Goal: Information Seeking & Learning: Learn about a topic

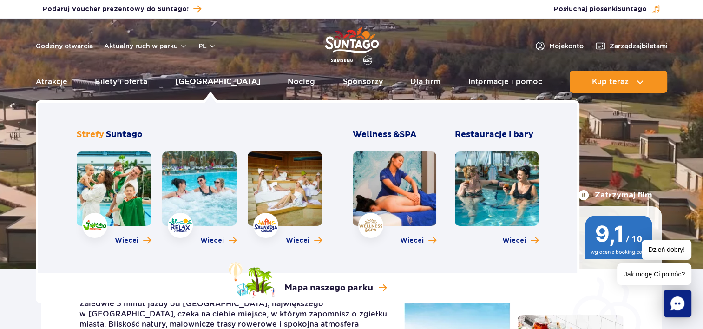
click at [208, 82] on link "[GEOGRAPHIC_DATA]" at bounding box center [217, 82] width 85 height 22
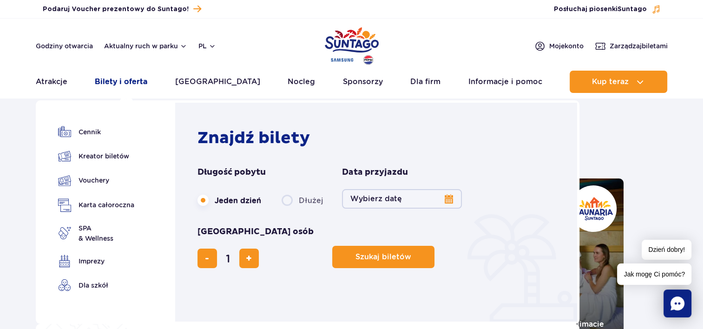
click at [121, 80] on link "Bilety i oferta" at bounding box center [121, 82] width 52 height 22
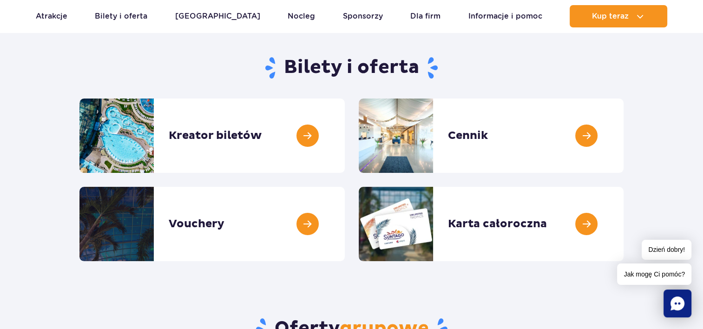
scroll to position [93, 0]
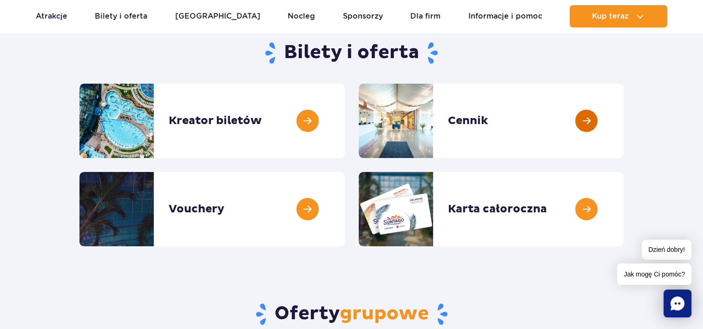
click at [623, 121] on link at bounding box center [623, 121] width 0 height 74
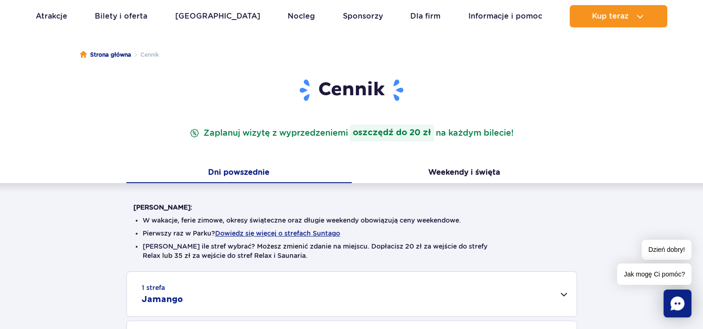
scroll to position [93, 0]
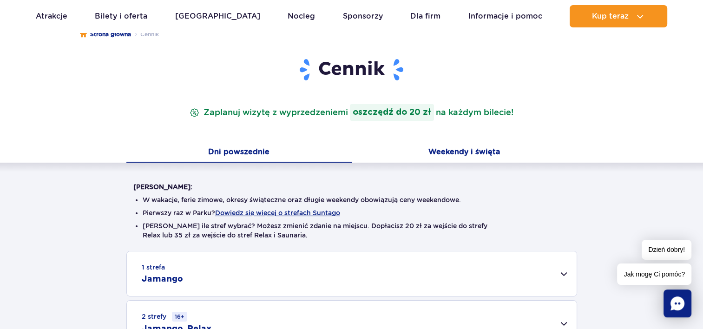
click at [457, 152] on button "Weekendy i święta" at bounding box center [464, 153] width 225 height 20
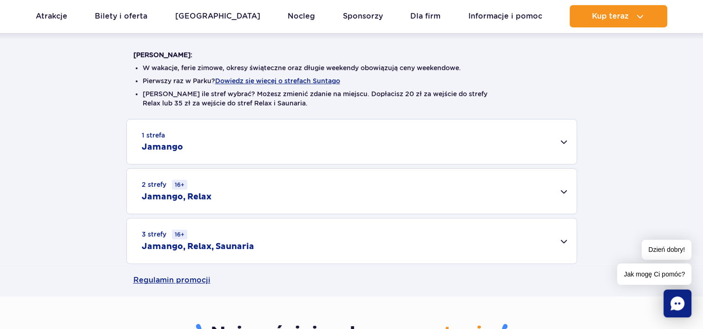
scroll to position [186, 0]
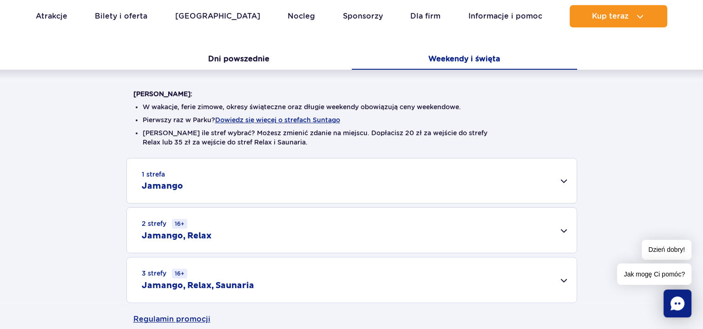
click at [563, 182] on div "1 strefa Jamango" at bounding box center [352, 180] width 450 height 45
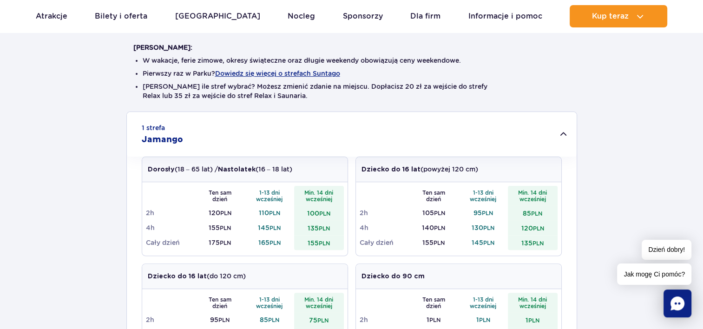
scroll to position [232, 0]
click at [561, 134] on div "1 strefa Jamango" at bounding box center [352, 134] width 450 height 45
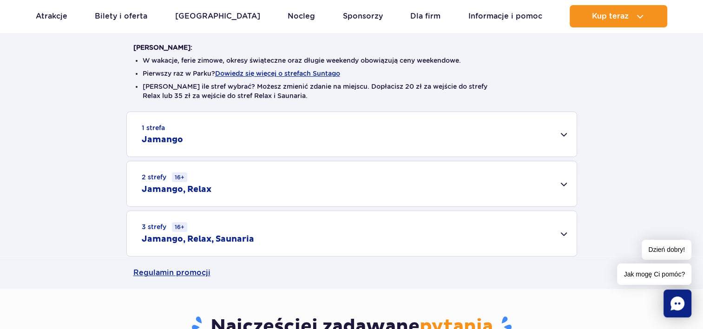
click at [564, 184] on div "2 strefy 16+ Jamango, Relax" at bounding box center [352, 183] width 450 height 45
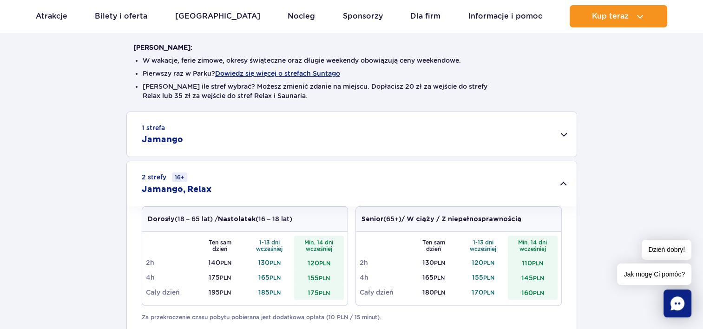
click at [565, 184] on div "2 strefy 16+ Jamango, Relax" at bounding box center [352, 183] width 450 height 45
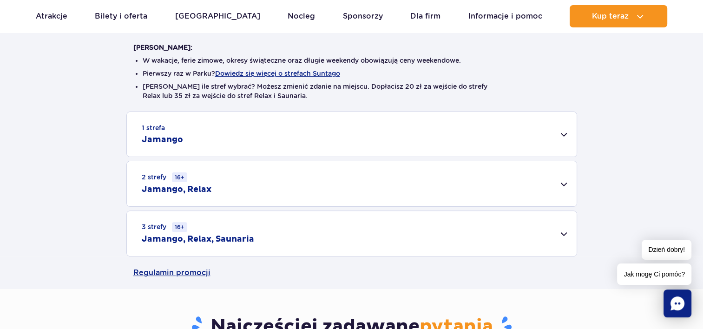
click at [563, 233] on div "3 strefy 16+ Jamango, Relax, Saunaria" at bounding box center [352, 233] width 450 height 45
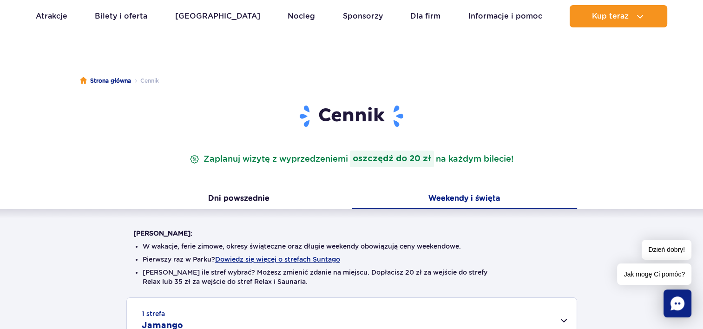
scroll to position [0, 0]
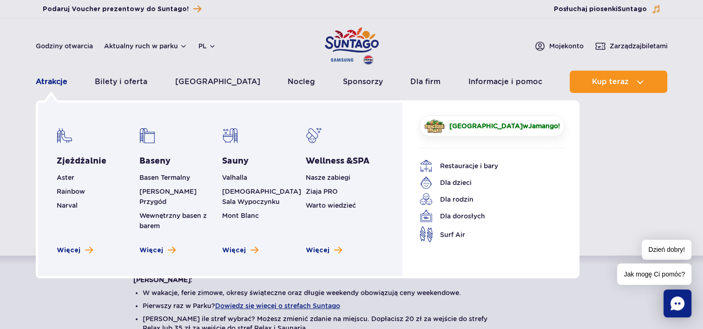
click at [45, 80] on link "Atrakcje" at bounding box center [52, 82] width 32 height 22
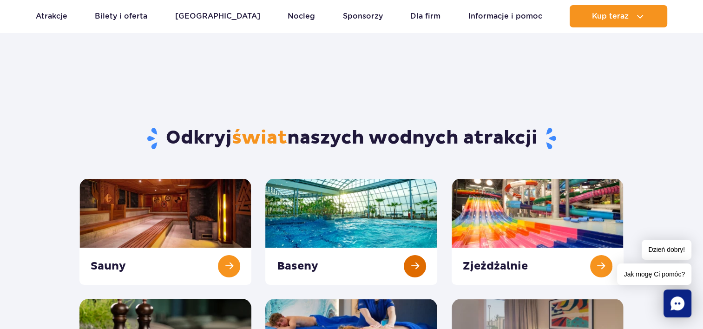
scroll to position [46, 0]
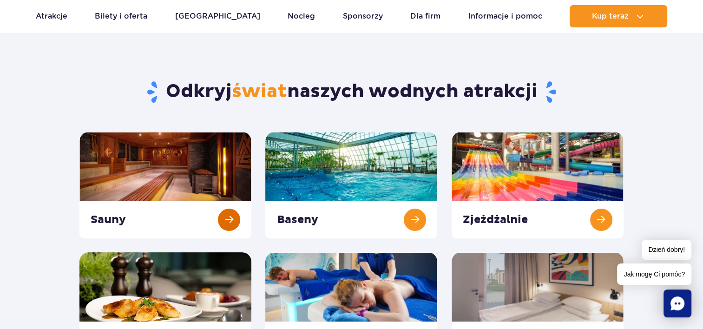
click at [228, 218] on link at bounding box center [165, 185] width 172 height 106
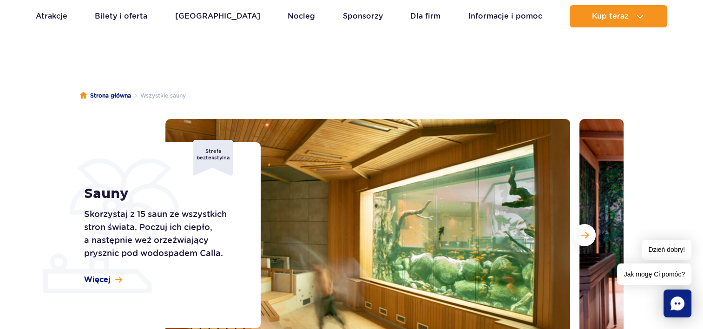
scroll to position [93, 0]
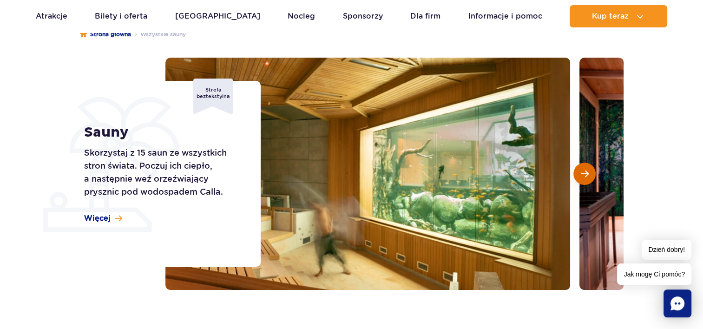
click at [590, 174] on button "Następny slajd" at bounding box center [584, 174] width 22 height 22
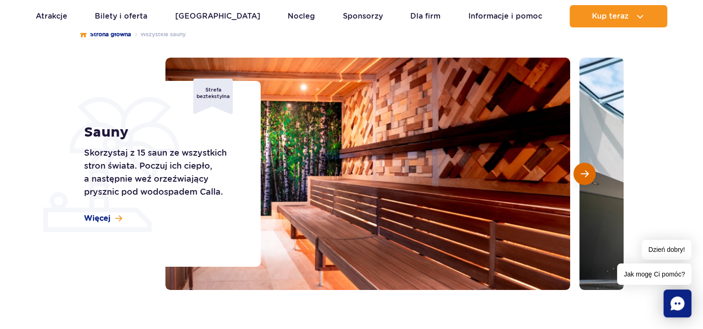
click at [590, 175] on button "Następny slajd" at bounding box center [584, 174] width 22 height 22
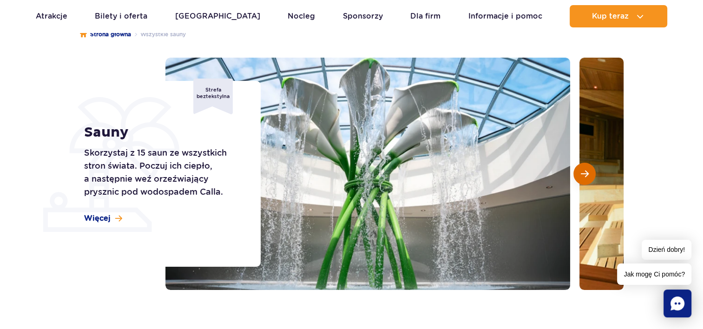
click at [590, 175] on button "Następny slajd" at bounding box center [584, 174] width 22 height 22
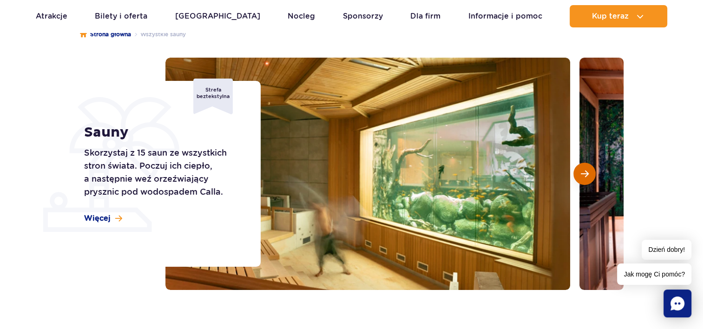
click at [590, 175] on button "Następny slajd" at bounding box center [584, 174] width 22 height 22
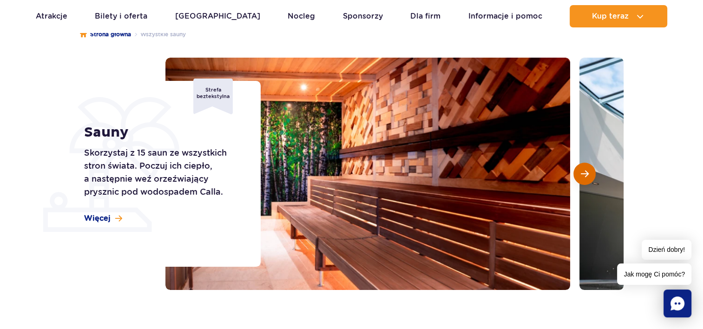
click at [590, 175] on button "Następny slajd" at bounding box center [584, 174] width 22 height 22
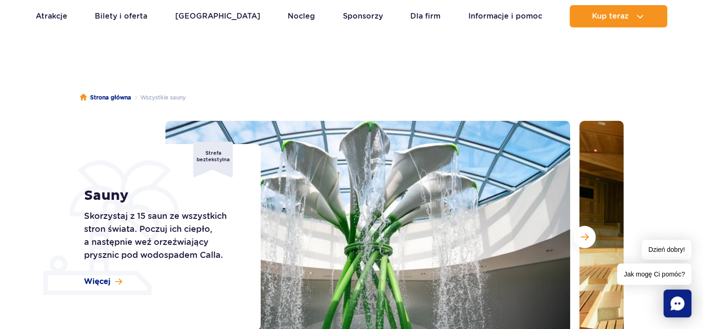
scroll to position [0, 0]
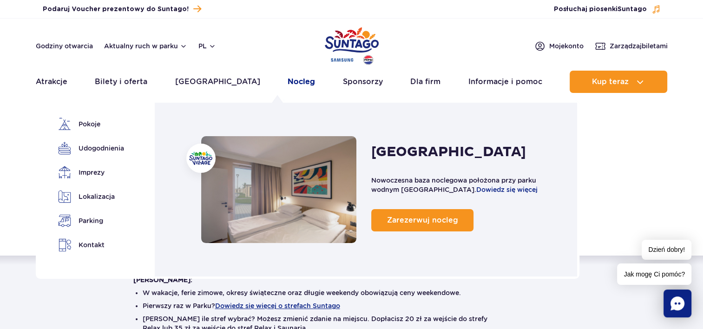
click at [288, 82] on link "Nocleg" at bounding box center [301, 82] width 27 height 22
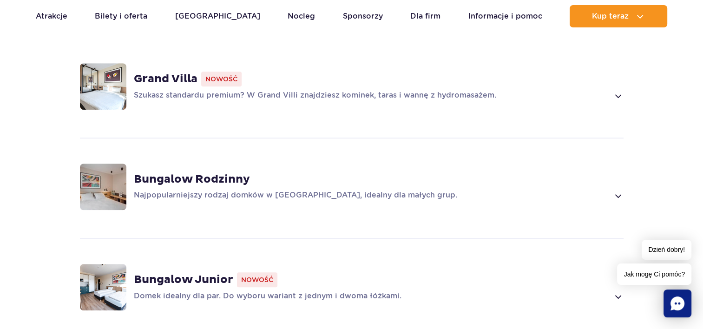
scroll to position [650, 0]
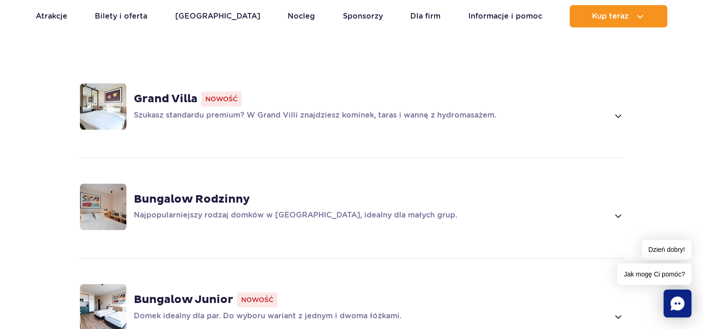
click at [616, 110] on span at bounding box center [617, 115] width 11 height 11
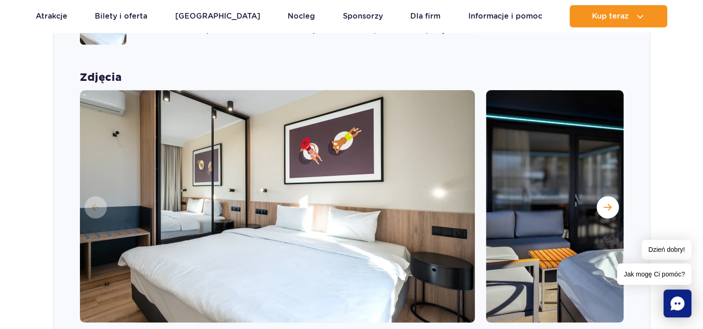
scroll to position [743, 0]
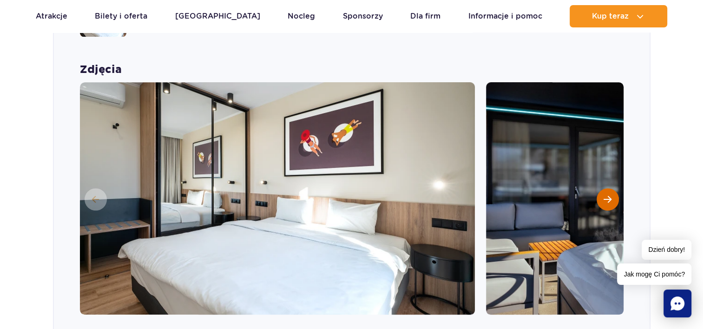
click at [608, 195] on span "Następny slajd" at bounding box center [607, 199] width 8 height 8
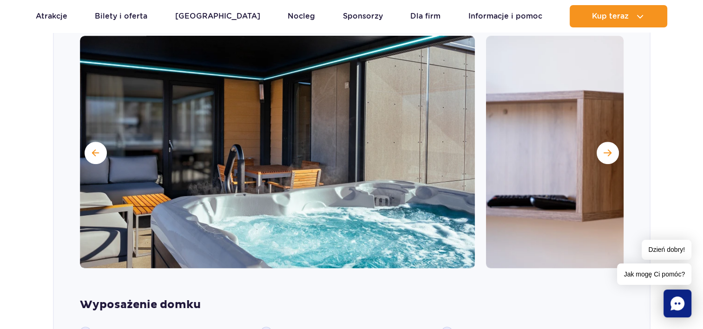
scroll to position [790, 0]
click at [603, 142] on button "Następny slajd" at bounding box center [607, 153] width 22 height 22
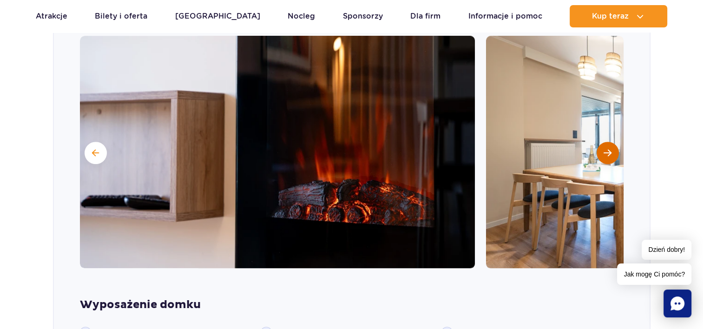
click at [603, 142] on button "Następny slajd" at bounding box center [607, 153] width 22 height 22
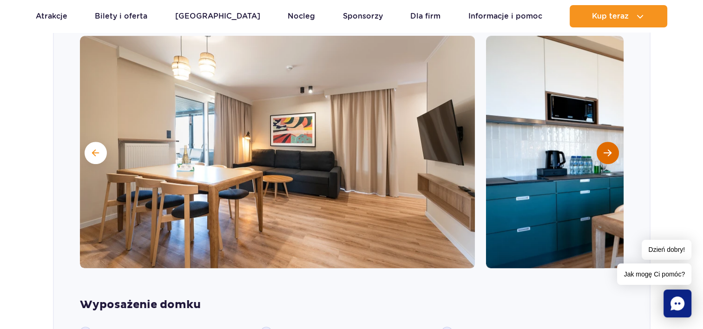
click at [603, 142] on button "Następny slajd" at bounding box center [607, 153] width 22 height 22
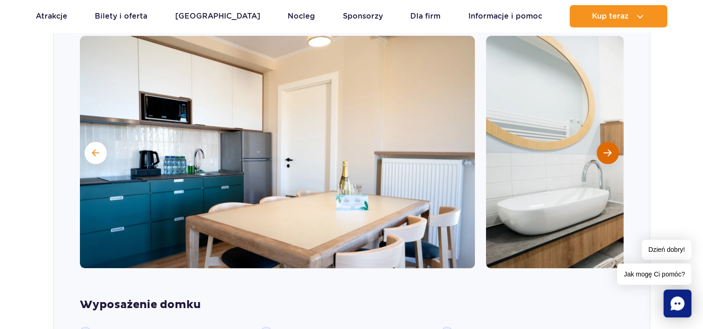
click at [603, 142] on button "Następny slajd" at bounding box center [607, 153] width 22 height 22
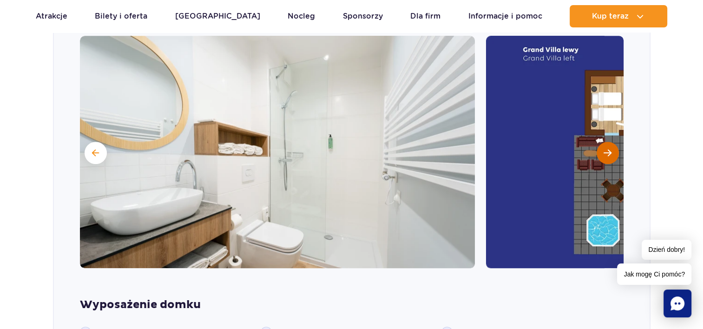
click at [603, 142] on button "Następny slajd" at bounding box center [607, 153] width 22 height 22
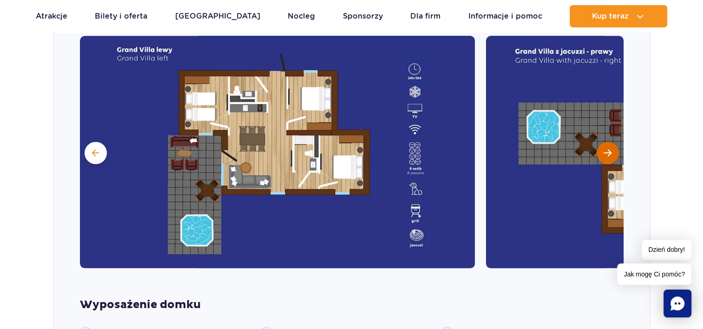
click at [603, 142] on button "Następny slajd" at bounding box center [607, 153] width 22 height 22
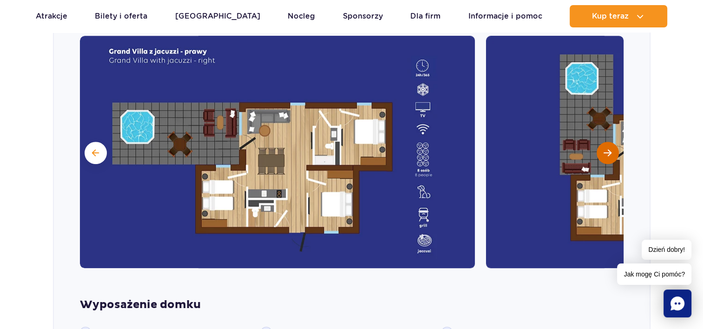
click at [603, 142] on button "Następny slajd" at bounding box center [607, 153] width 22 height 22
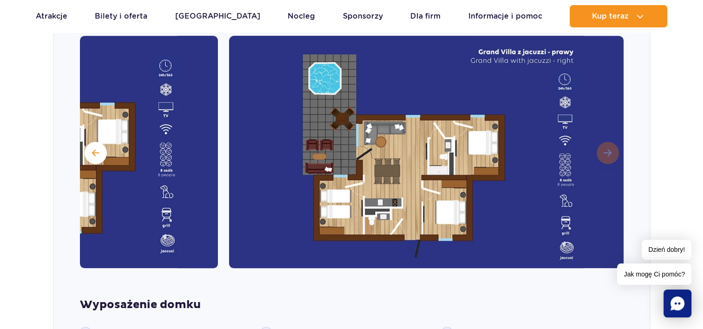
click at [603, 136] on img at bounding box center [426, 152] width 395 height 232
click at [604, 137] on img at bounding box center [426, 152] width 395 height 232
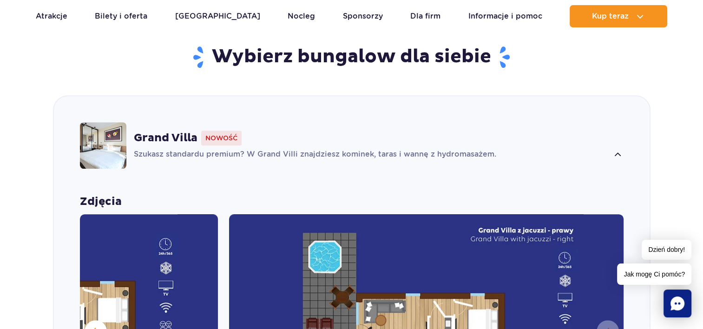
scroll to position [604, 0]
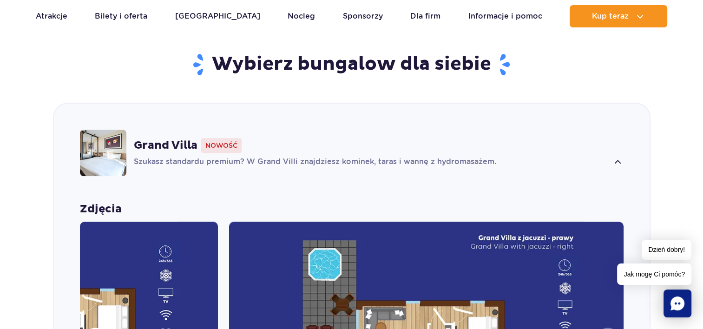
click at [617, 157] on span at bounding box center [617, 162] width 11 height 11
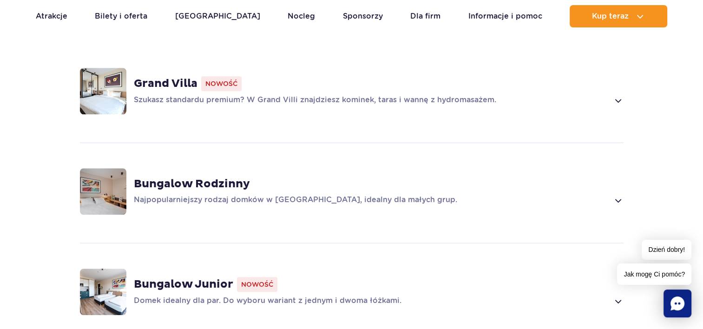
scroll to position [697, 0]
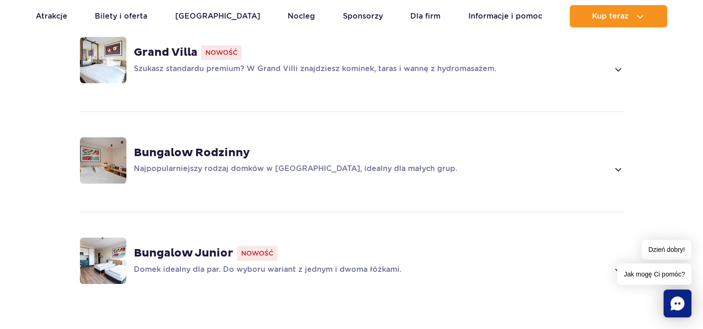
click at [618, 163] on span at bounding box center [617, 168] width 11 height 11
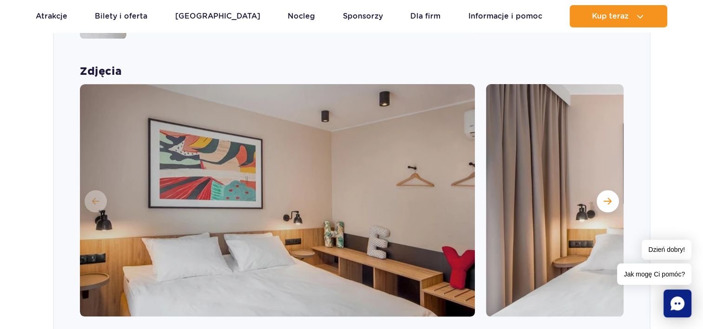
scroll to position [843, 0]
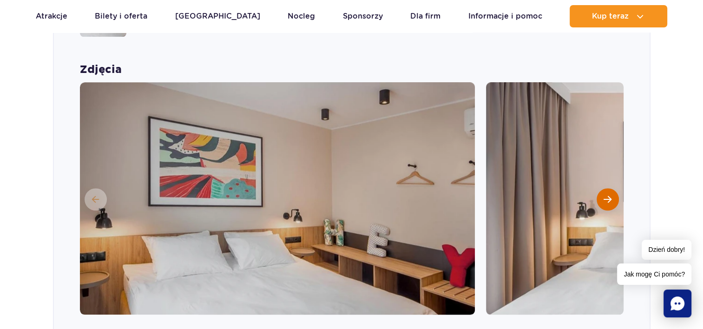
click at [606, 195] on span "Następny slajd" at bounding box center [607, 199] width 8 height 8
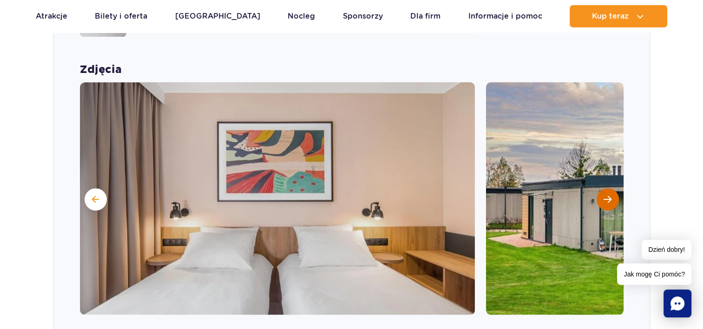
click at [606, 195] on span "Następny slajd" at bounding box center [607, 199] width 8 height 8
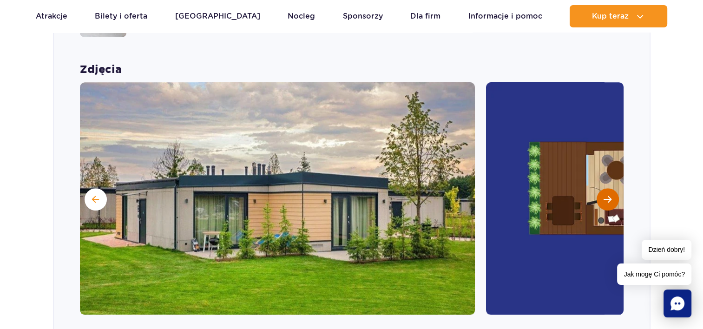
click at [606, 195] on span "Następny slajd" at bounding box center [607, 199] width 8 height 8
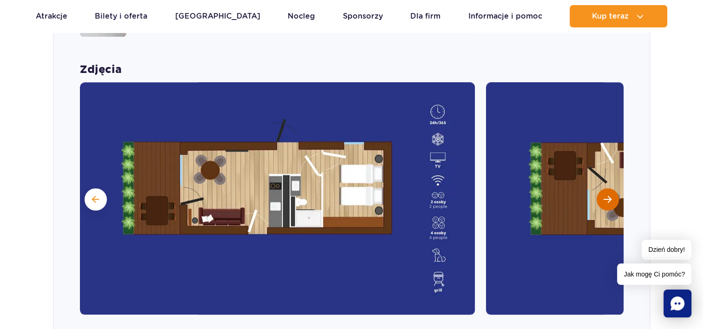
click at [606, 195] on span "Następny slajd" at bounding box center [607, 199] width 8 height 8
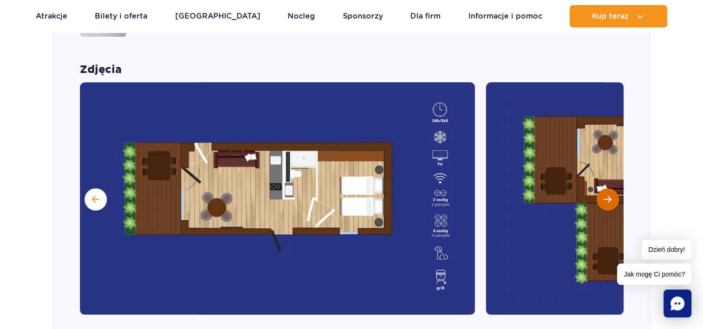
click at [606, 195] on span "Następny slajd" at bounding box center [607, 199] width 8 height 8
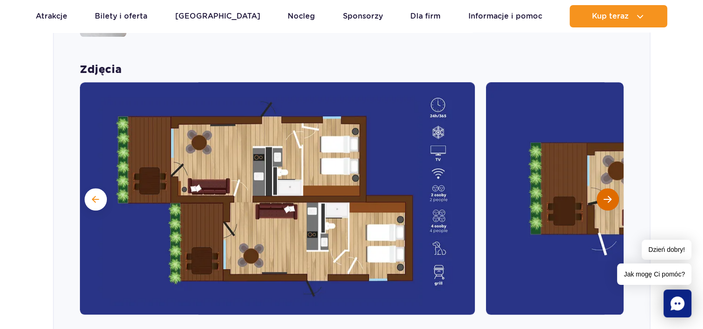
click at [606, 195] on span "Następny slajd" at bounding box center [607, 199] width 8 height 8
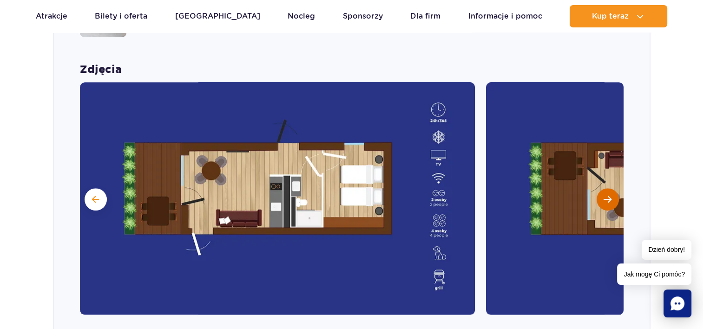
click at [606, 195] on span "Następny slajd" at bounding box center [607, 199] width 8 height 8
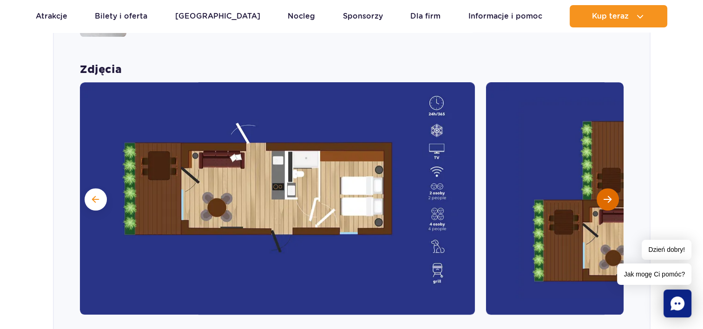
click at [606, 195] on span "Następny slajd" at bounding box center [607, 199] width 8 height 8
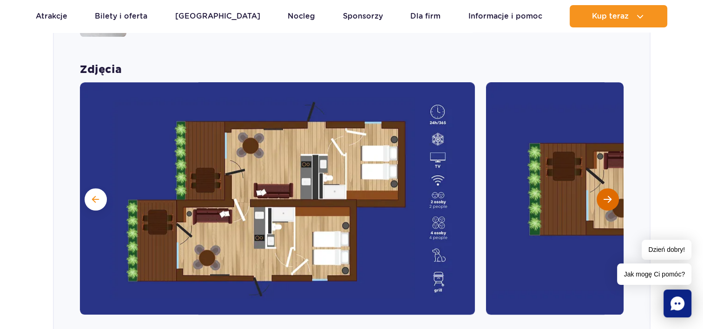
click at [606, 195] on span "Następny slajd" at bounding box center [607, 199] width 8 height 8
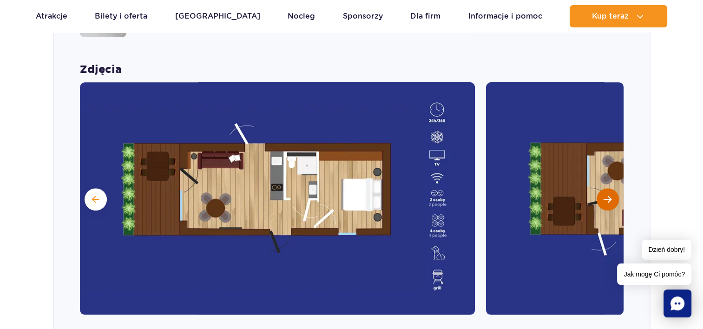
click at [606, 195] on span "Następny slajd" at bounding box center [607, 199] width 8 height 8
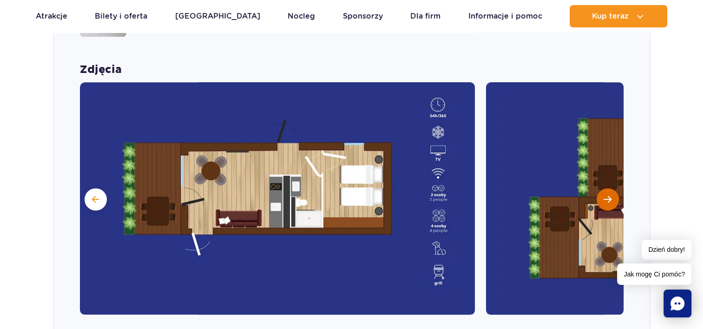
click at [606, 195] on span "Następny slajd" at bounding box center [607, 199] width 8 height 8
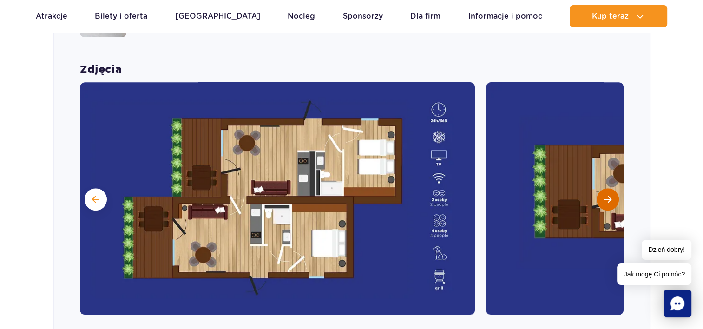
click at [606, 195] on span "Następny slajd" at bounding box center [607, 199] width 8 height 8
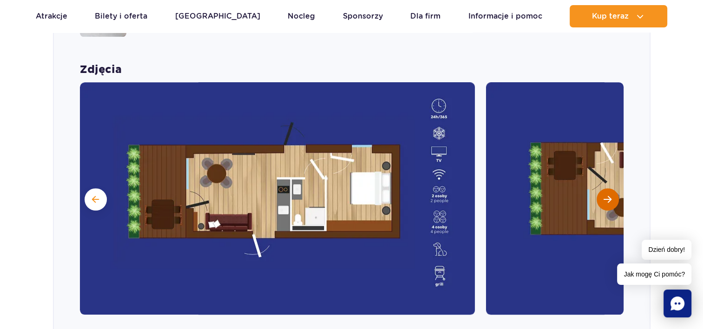
click at [606, 195] on span "Następny slajd" at bounding box center [607, 199] width 8 height 8
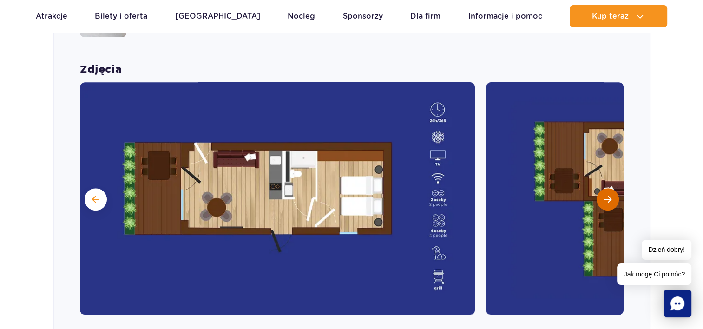
click at [606, 195] on span "Następny slajd" at bounding box center [607, 199] width 8 height 8
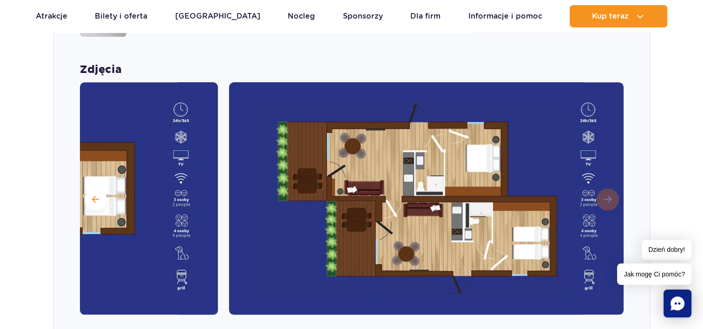
click at [606, 184] on img at bounding box center [426, 198] width 395 height 232
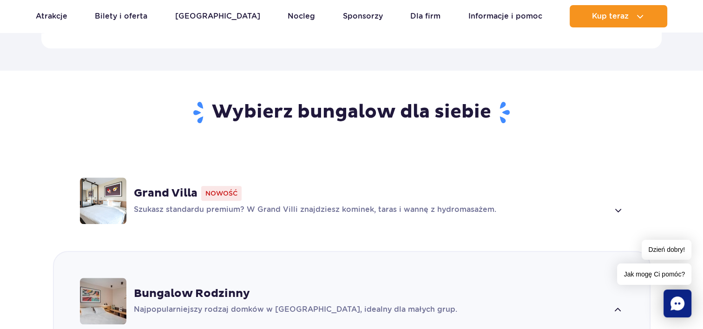
scroll to position [379, 0]
